Goal: Information Seeking & Learning: Check status

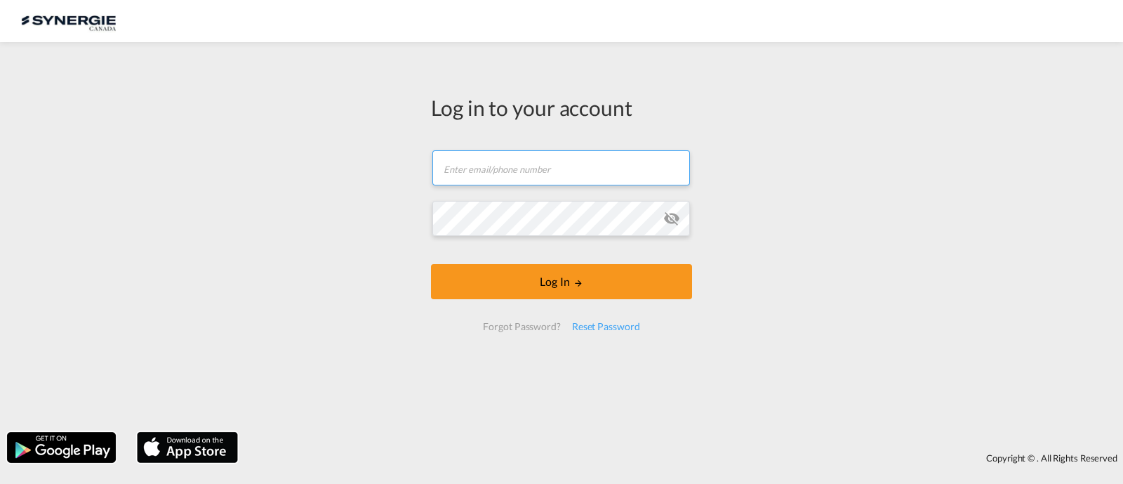
type input "[EMAIL_ADDRESS][DOMAIN_NAME]"
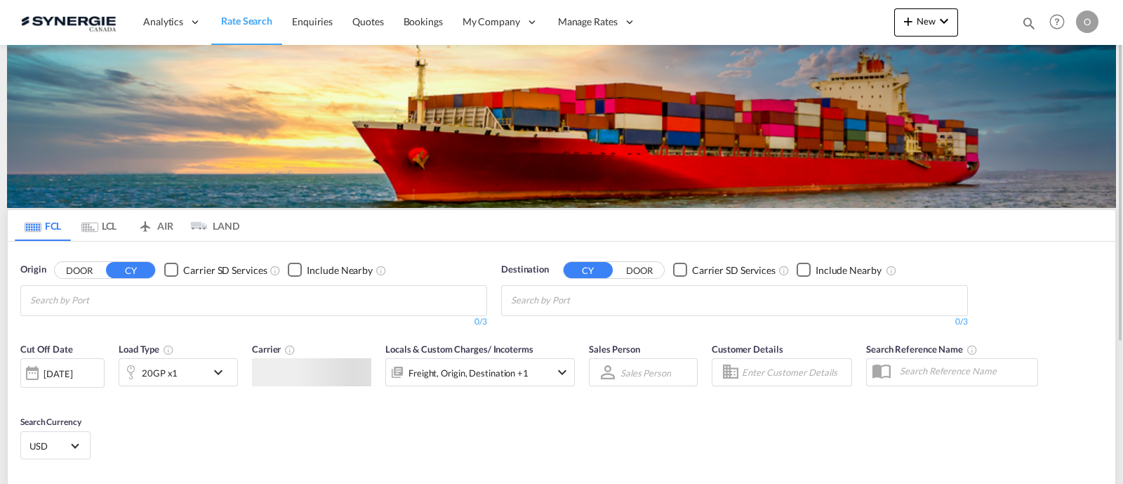
click at [1030, 21] on div "Bookings Quotes Enquiries Help Resources Product Release O My Profile Logout" at bounding box center [1057, 22] width 89 height 44
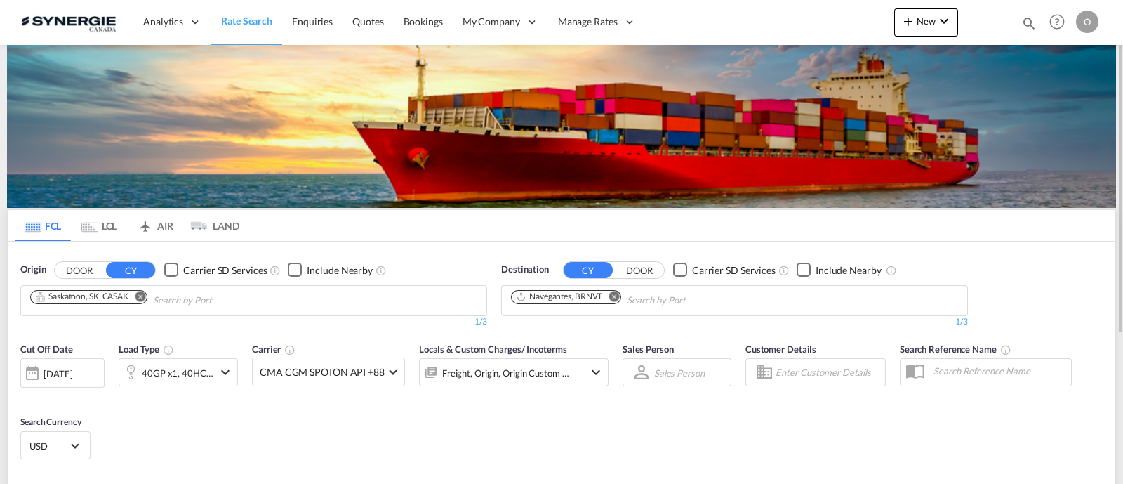
click at [1034, 21] on md-icon "icon-magnify" at bounding box center [1028, 22] width 15 height 15
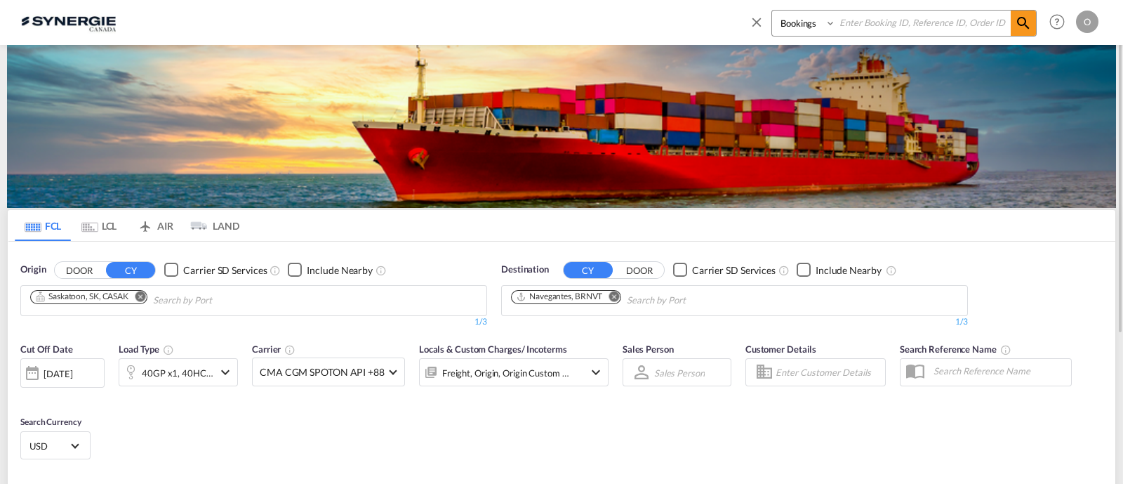
click at [821, 27] on select "Bookings Quotes Enquiries" at bounding box center [805, 23] width 67 height 25
click at [772, 11] on select "Bookings Quotes Enquiries" at bounding box center [805, 23] width 67 height 25
click at [806, 27] on select "Bookings Quotes Enquiries" at bounding box center [805, 23] width 67 height 25
select select "Shipments"
click at [772, 11] on select "Bookings Quotes Enquiries" at bounding box center [805, 23] width 67 height 25
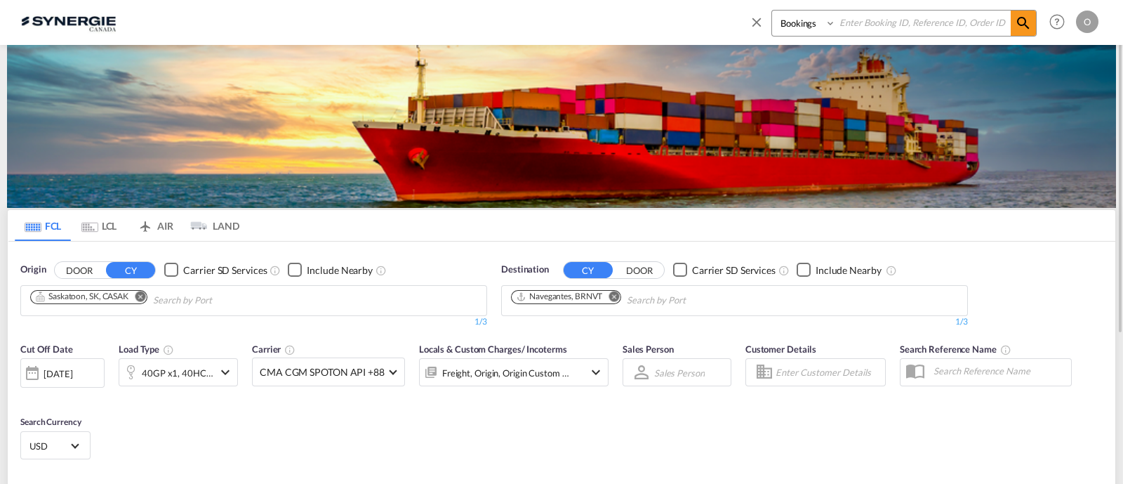
click at [878, 25] on input at bounding box center [923, 23] width 175 height 25
paste input "SYC000013199"
type input "SYC000013199"
click at [1013, 24] on span at bounding box center [1023, 23] width 25 height 25
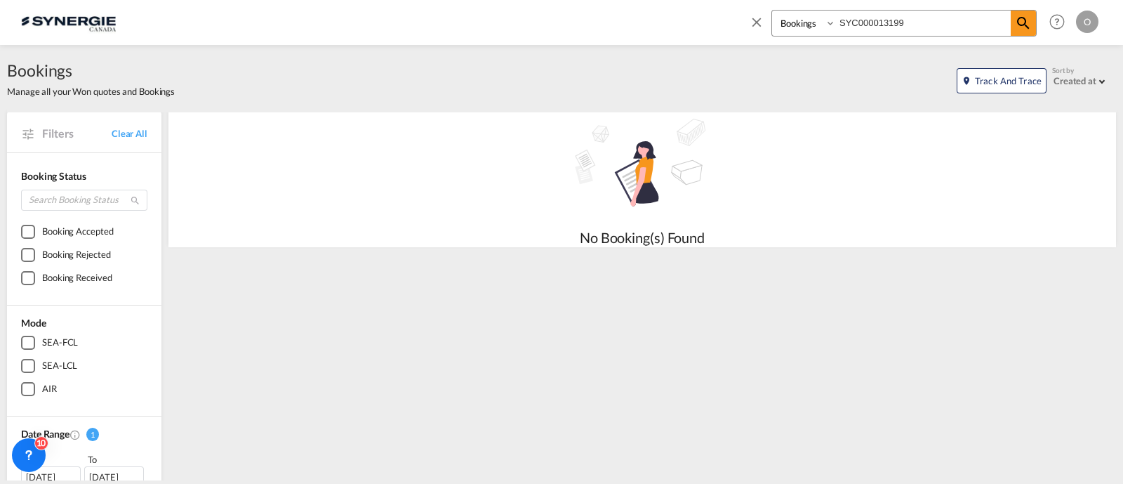
click at [807, 29] on select "Bookings Quotes Enquiries" at bounding box center [805, 23] width 67 height 25
select select "Quotes"
click at [772, 11] on select "Bookings Quotes Enquiries" at bounding box center [805, 23] width 67 height 25
click at [1020, 19] on md-icon "icon-magnify" at bounding box center [1023, 23] width 17 height 17
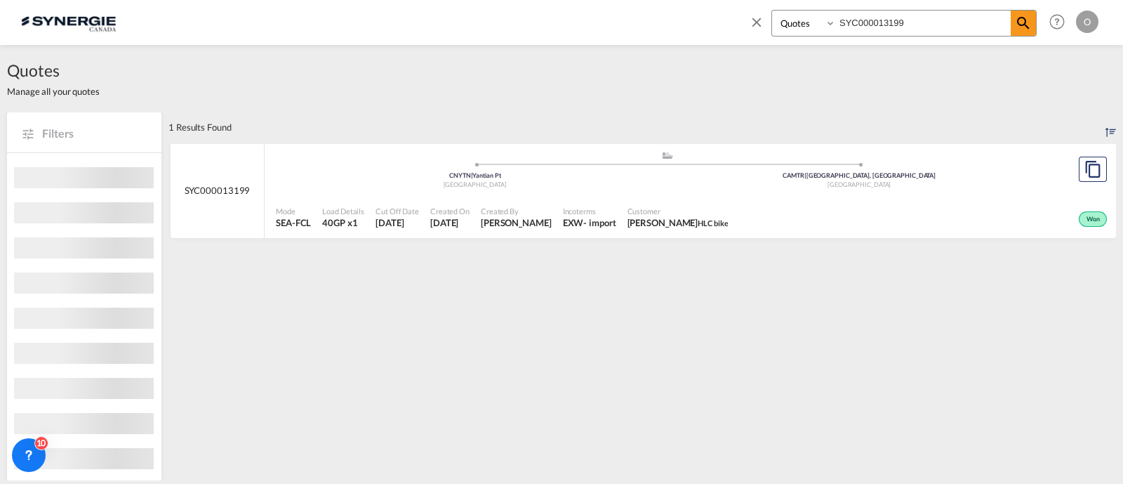
scroll to position [3, 0]
click at [698, 162] on span at bounding box center [860, 162] width 385 height 4
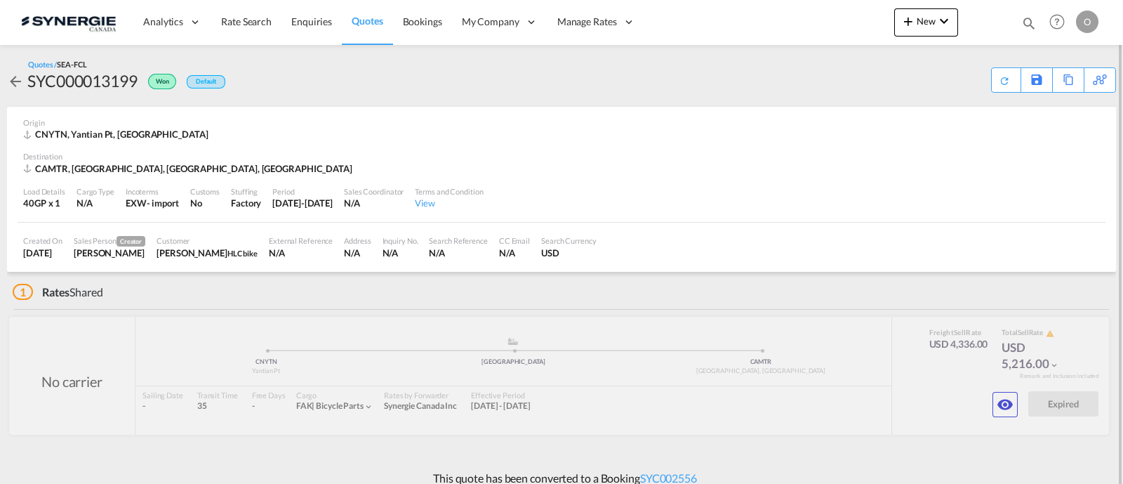
scroll to position [12, 0]
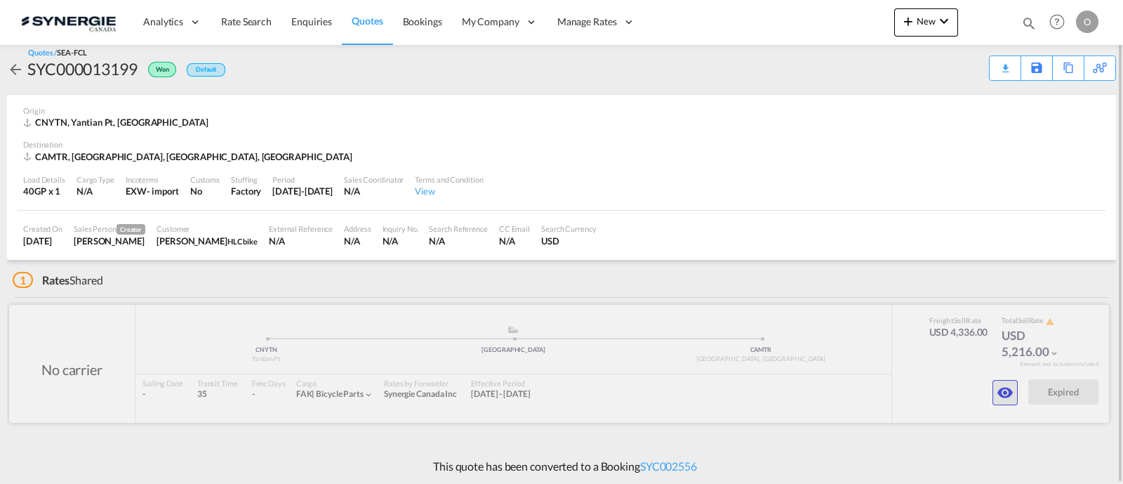
click at [998, 384] on md-icon "icon-eye" at bounding box center [1005, 392] width 17 height 17
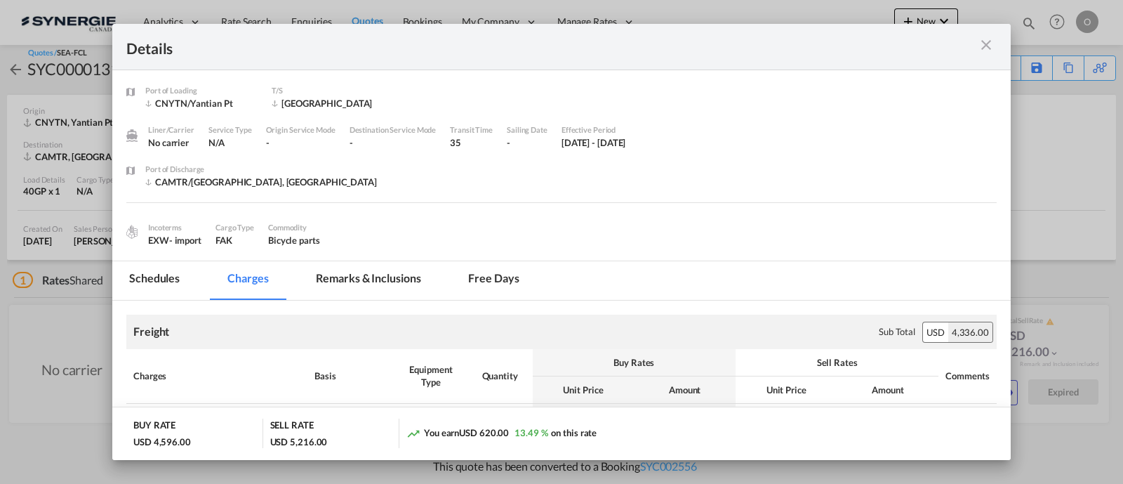
click at [344, 285] on md-tab-item "Remarks & Inclusions" at bounding box center [368, 280] width 138 height 39
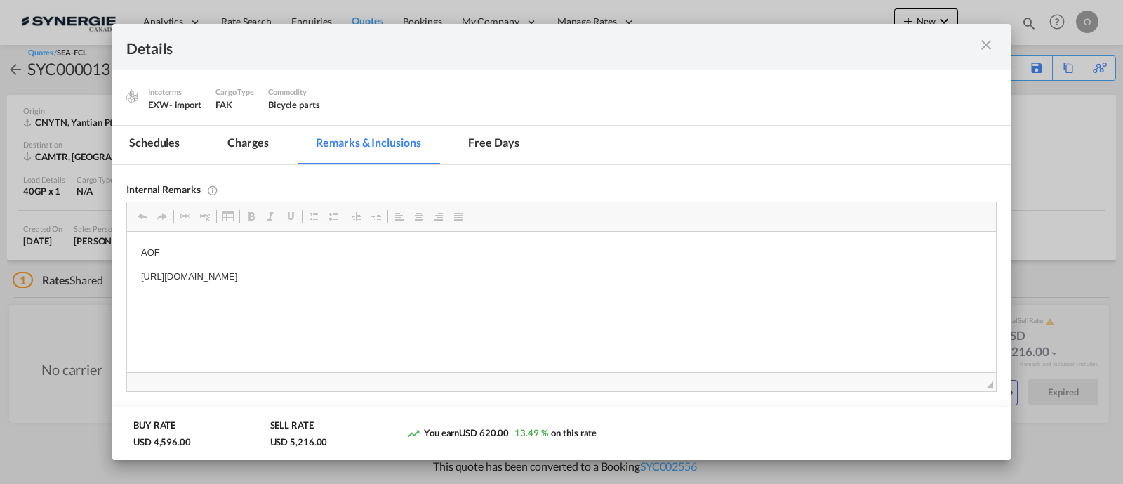
scroll to position [154, 0]
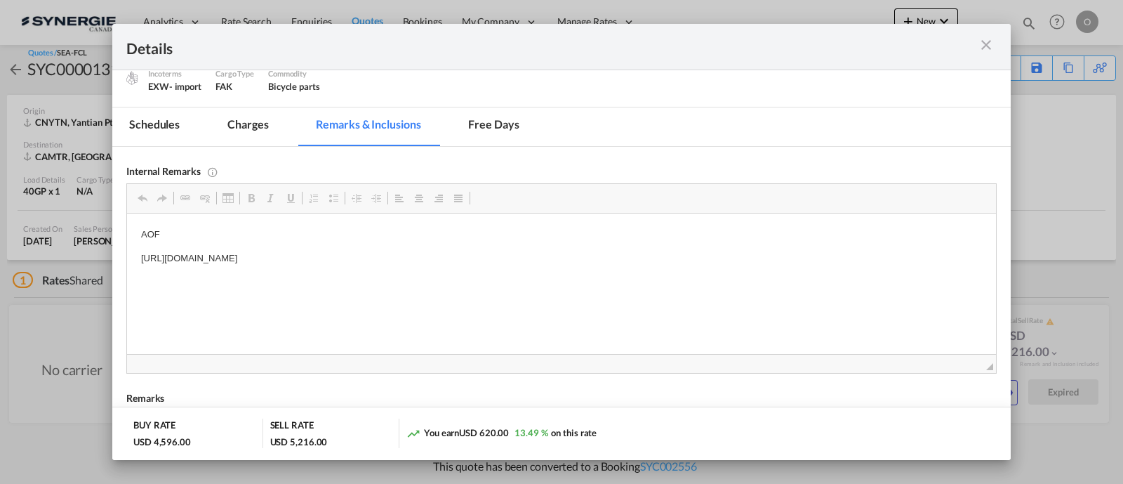
drag, startPoint x: 520, startPoint y: 260, endPoint x: 156, endPoint y: 251, distance: 364.5
click at [981, 47] on md-icon "icon-close m-3 fg-AAA8AD cursor" at bounding box center [986, 45] width 17 height 17
